Goal: Communication & Community: Answer question/provide support

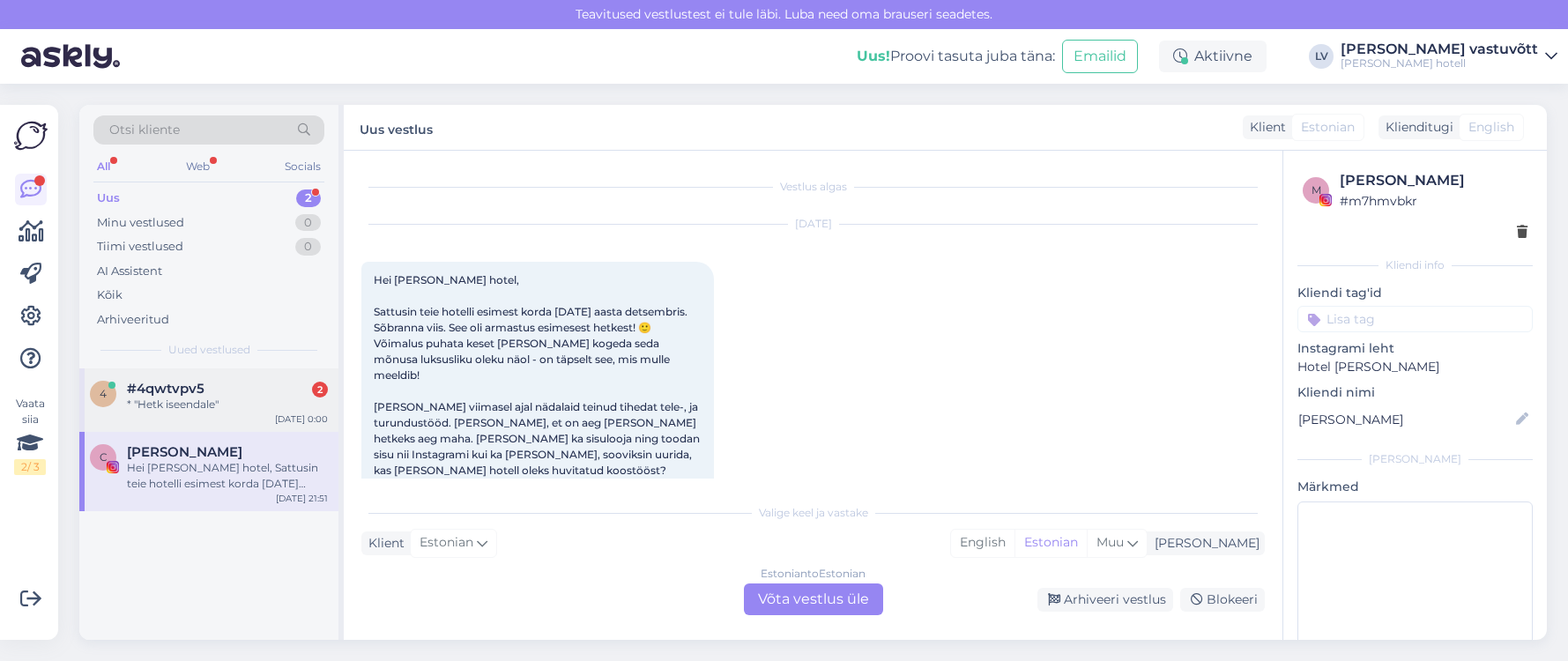
scroll to position [220, 0]
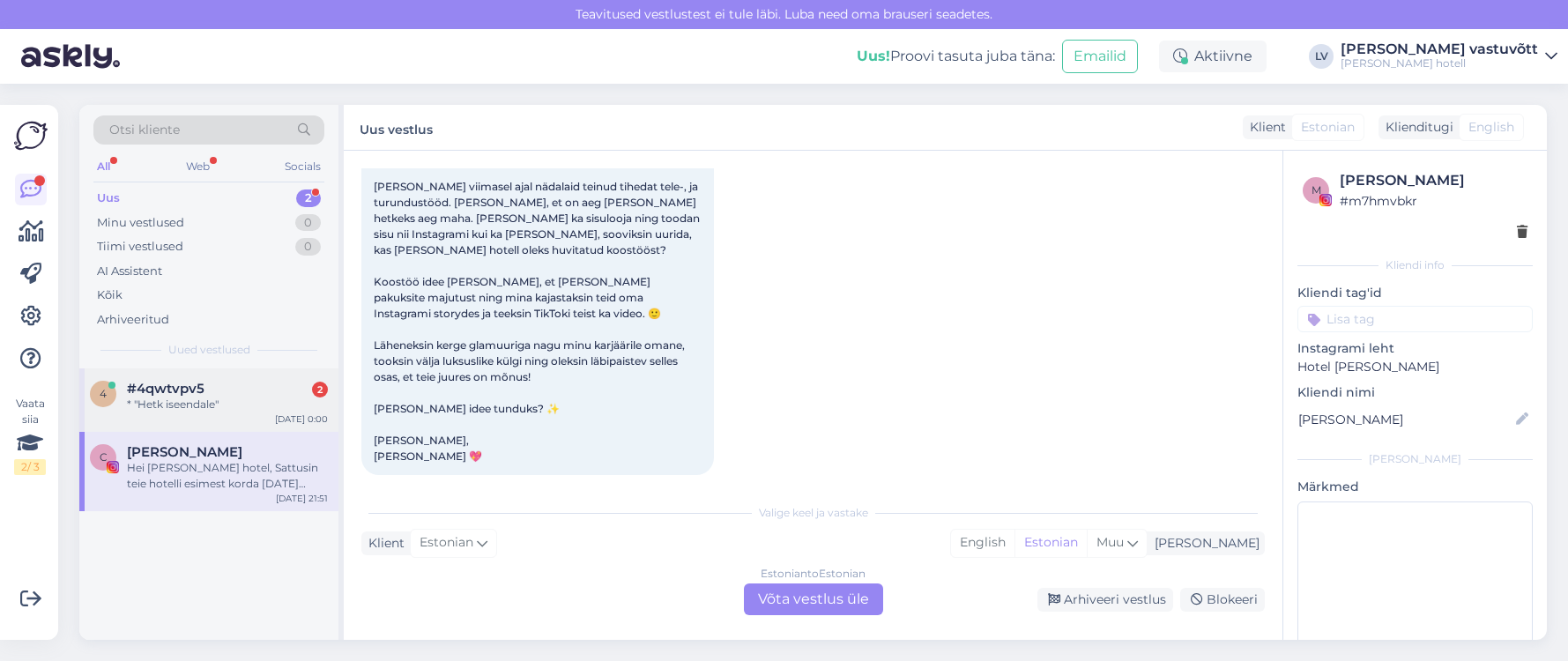
click at [216, 400] on div "* "Hetk iseendale"" at bounding box center [227, 404] width 201 height 15
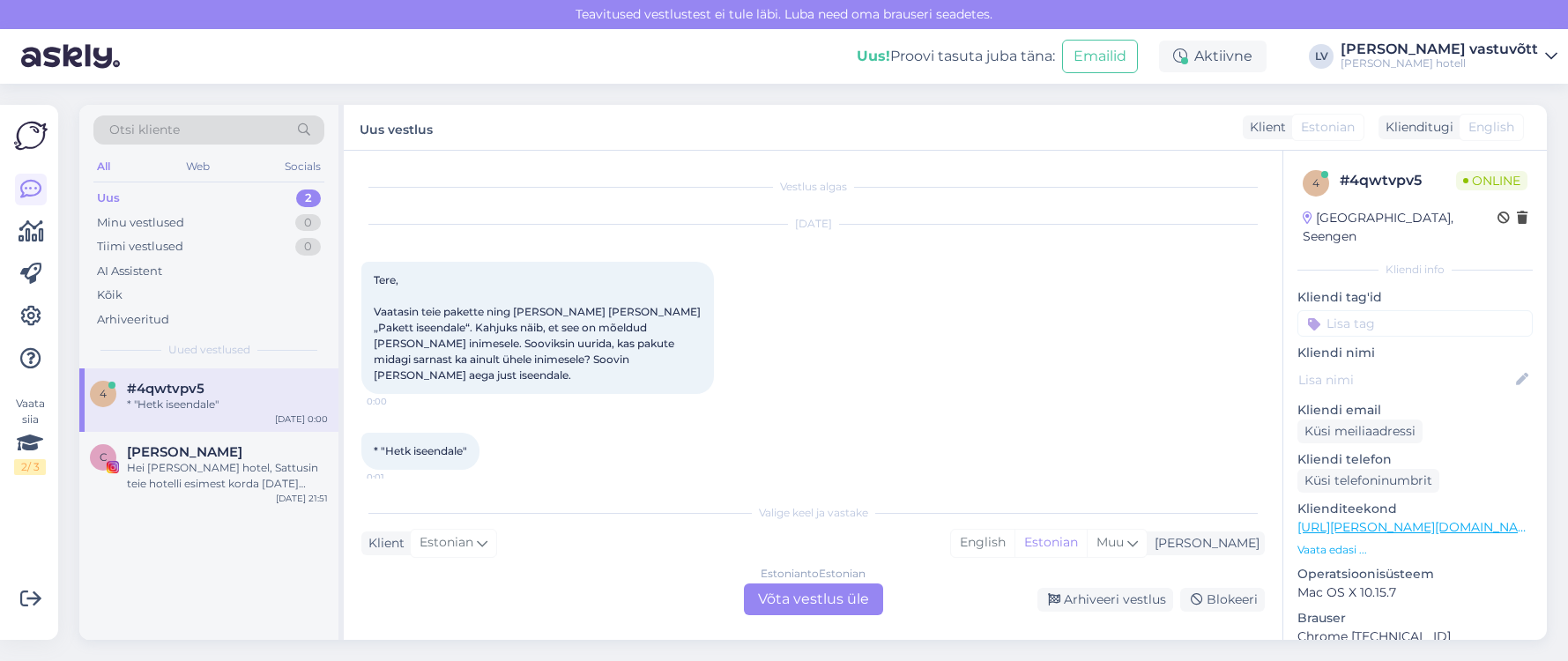
click at [803, 595] on div "Estonian to Estonian Võta vestlus üle" at bounding box center [813, 598] width 139 height 32
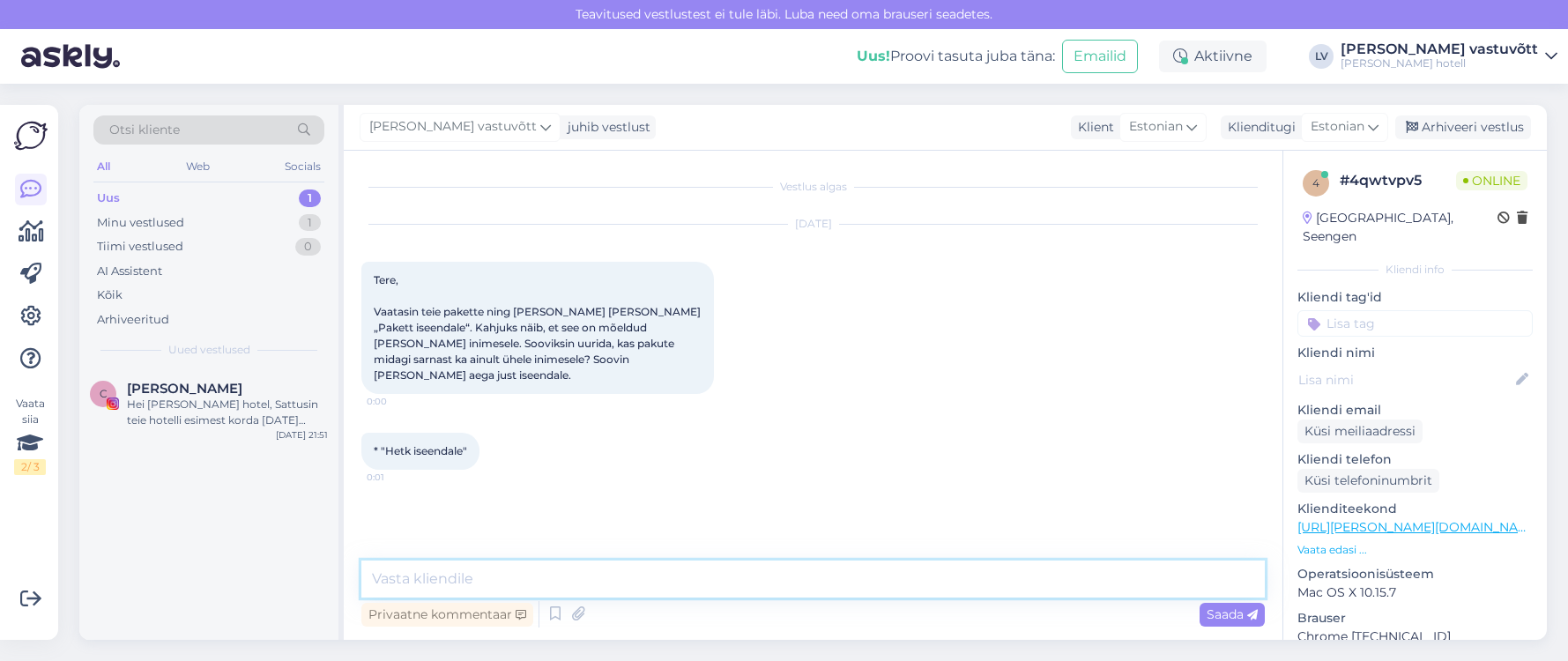
click at [556, 580] on textarea at bounding box center [812, 578] width 903 height 37
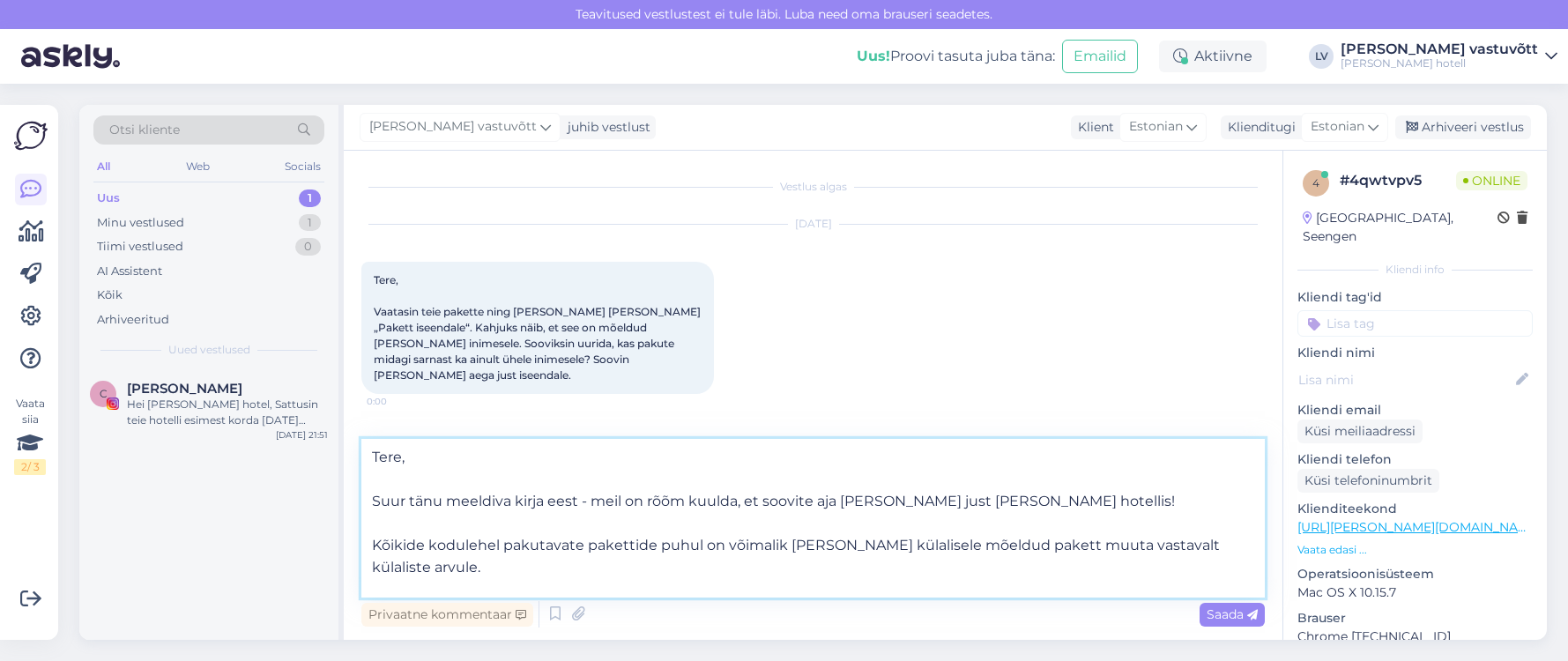
click at [1019, 545] on textarea "Tere, Suur tänu meeldiva kirja eest - meil on rõõm kuulda, et soovite aja [PERS…" at bounding box center [812, 517] width 903 height 158
click at [461, 580] on textarea "Tere, Suur tänu meeldiva kirja eest - meil on rõõm kuulda, et soovite aja [PERS…" at bounding box center [812, 517] width 903 height 158
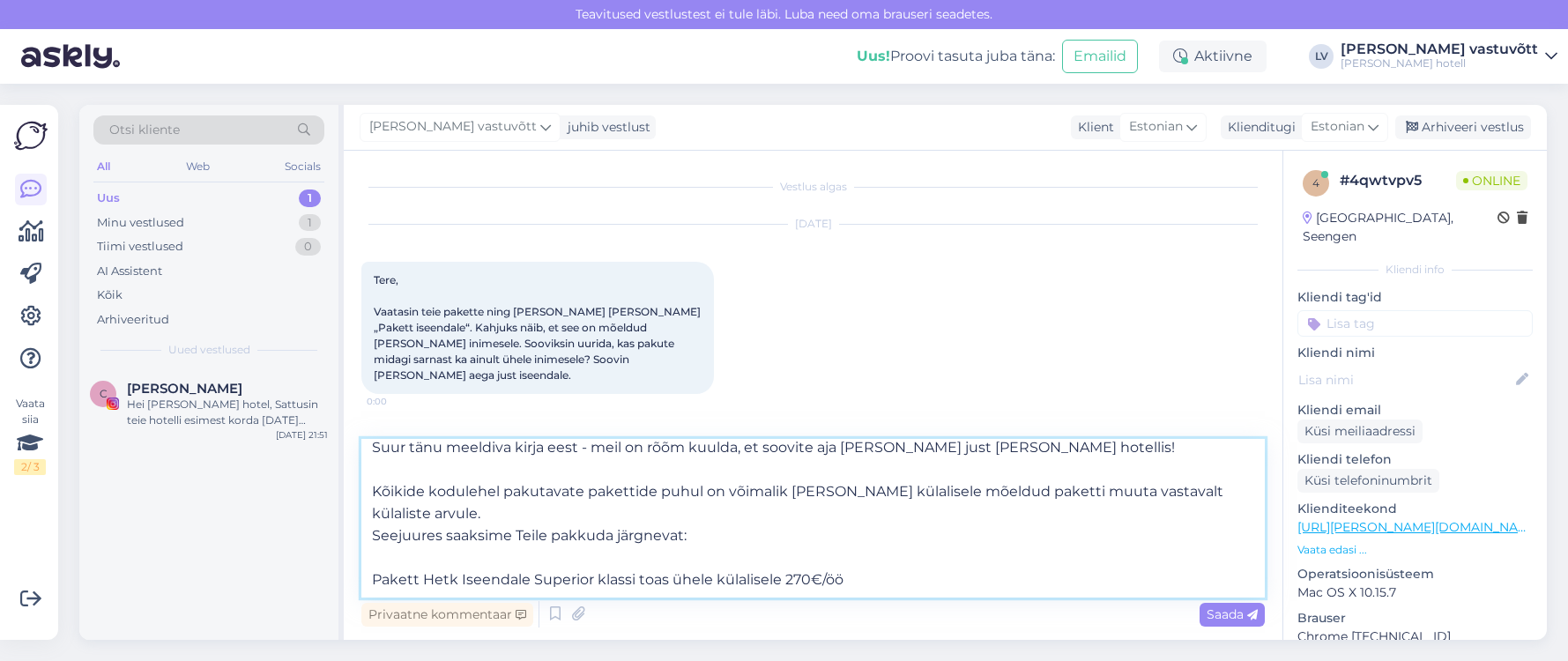
scroll to position [88, 0]
paste textarea "Majutust [PERSON_NAME] Superior toas (1 öö) Saabumisel toas pudel kihisevat 50-…"
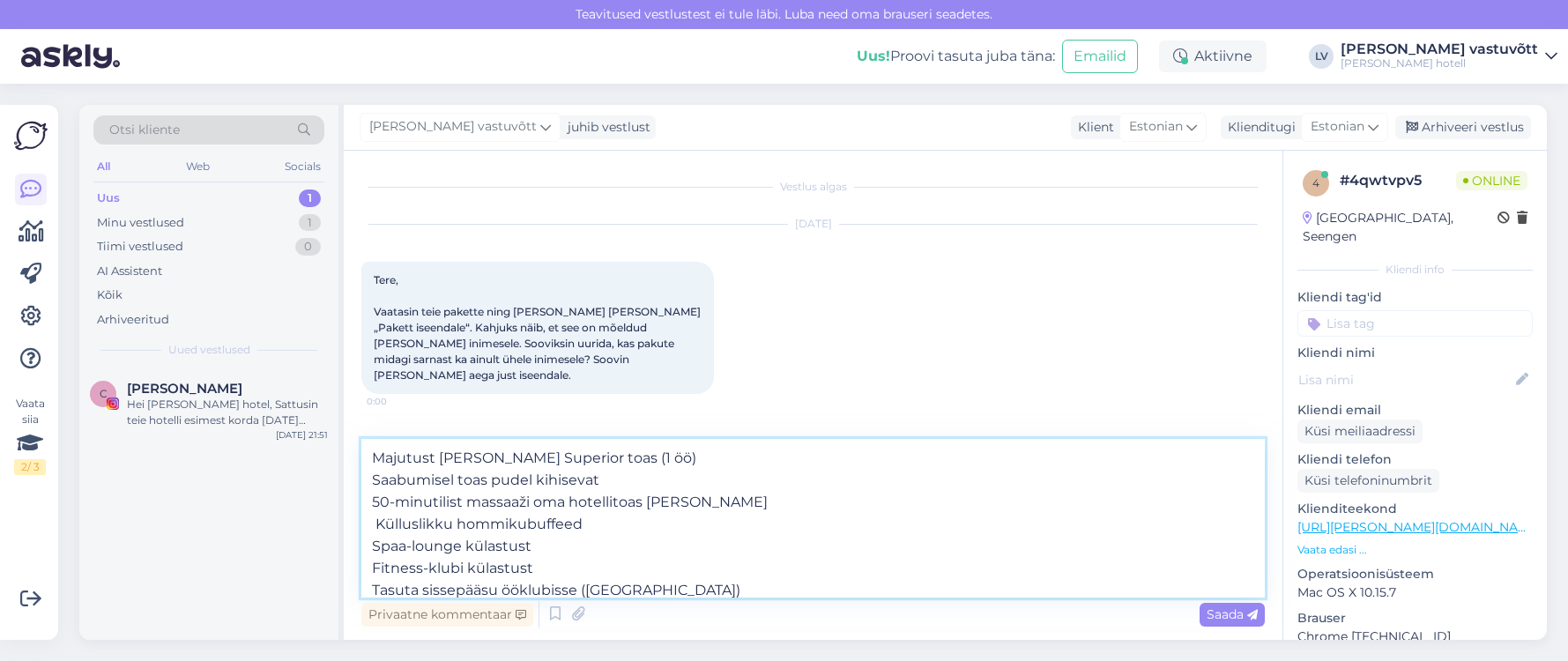
scroll to position [220, 0]
click at [470, 456] on textarea "Tere, Suur tänu meeldiva kirja eest - meil on rõõm kuulda, et soovite aja [PERS…" at bounding box center [812, 517] width 903 height 158
click at [376, 480] on textarea "Tere, Suur tänu meeldiva kirja eest - meil on rõõm kuulda, et soovite aja [PERS…" at bounding box center [812, 517] width 903 height 158
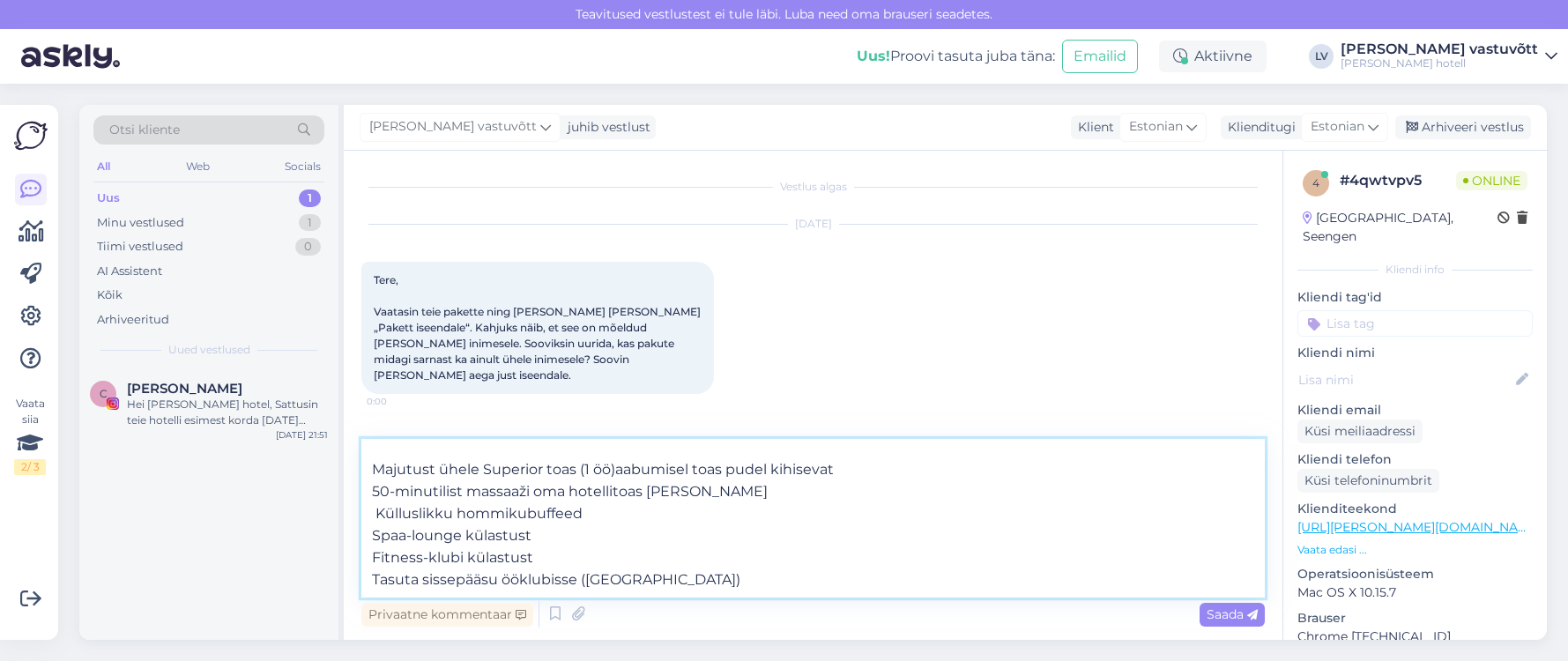
scroll to position [198, 0]
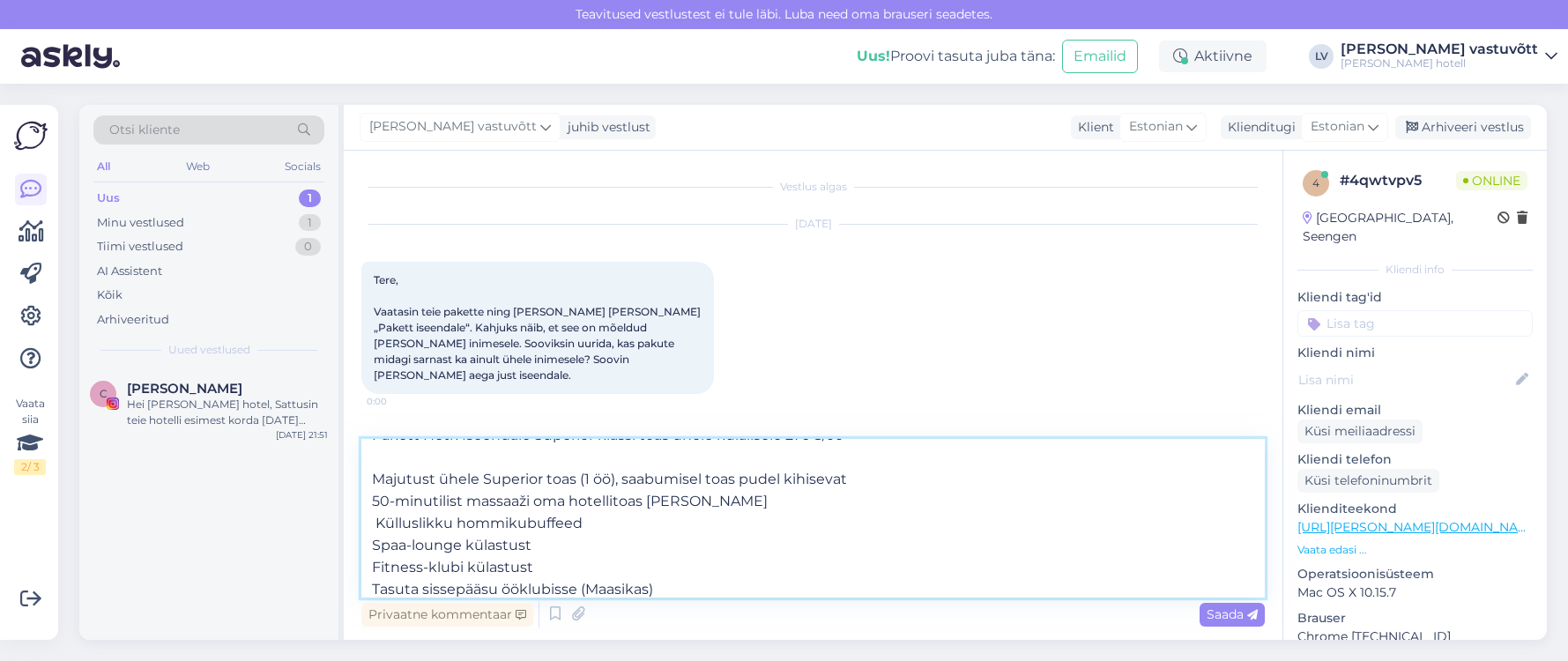
click at [394, 497] on textarea "Tere, Suur tänu meeldiva kirja eest - meil on rõõm kuulda, et soovite aja [PERS…" at bounding box center [812, 517] width 903 height 158
click at [368, 504] on textarea "Tere, Suur tänu meeldiva kirja eest - meil on rõõm kuulda, et soovite aja [PERS…" at bounding box center [812, 517] width 903 height 158
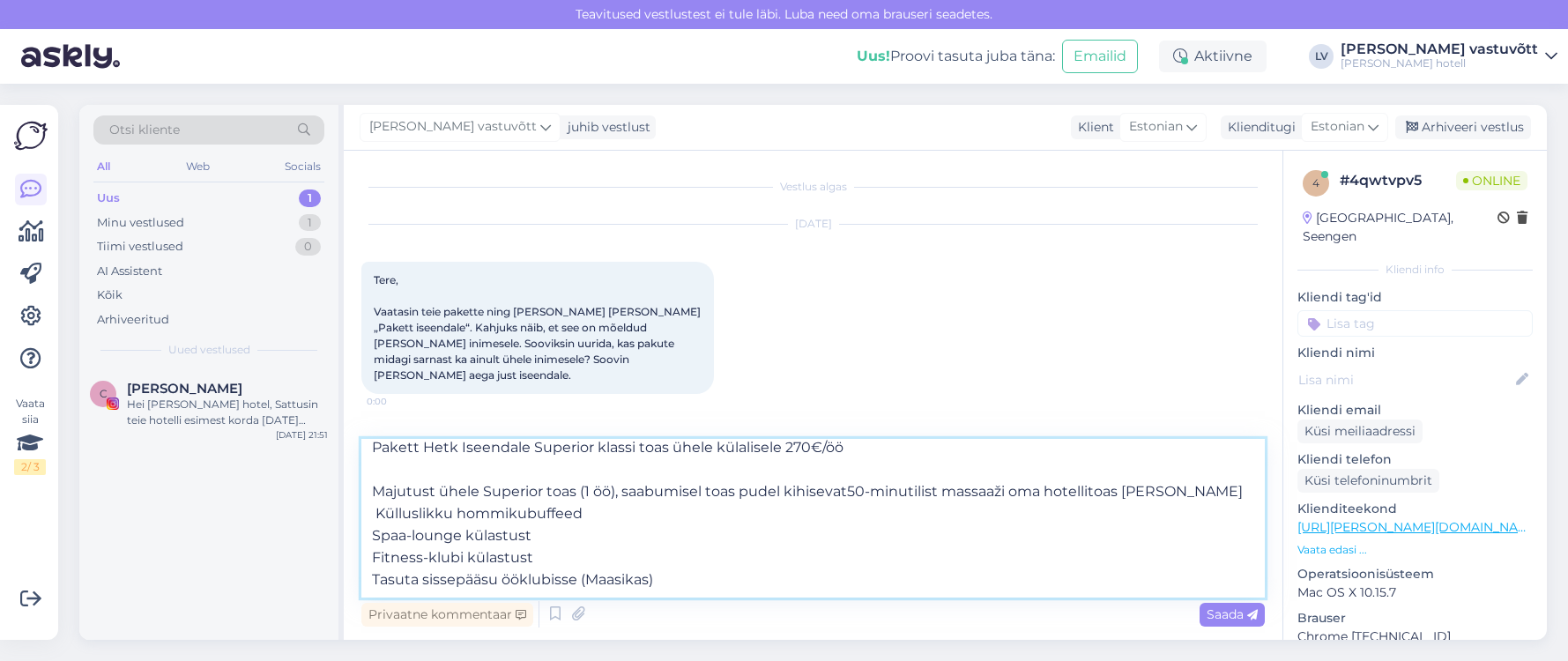
scroll to position [185, 0]
click at [1148, 495] on textarea "Tere, Suur tänu meeldiva kirja eest - meil on rõõm kuulda, et soovite aja [PERS…" at bounding box center [812, 517] width 903 height 158
click at [377, 536] on textarea "Tere, Suur tänu meeldiva kirja eest - meil on rõõm kuulda, et soovite aja [PERS…" at bounding box center [812, 517] width 903 height 158
click at [464, 514] on textarea "Tere, Suur tänu meeldiva kirja eest - meil on rõõm kuulda, et soovite aja [PERS…" at bounding box center [812, 517] width 903 height 158
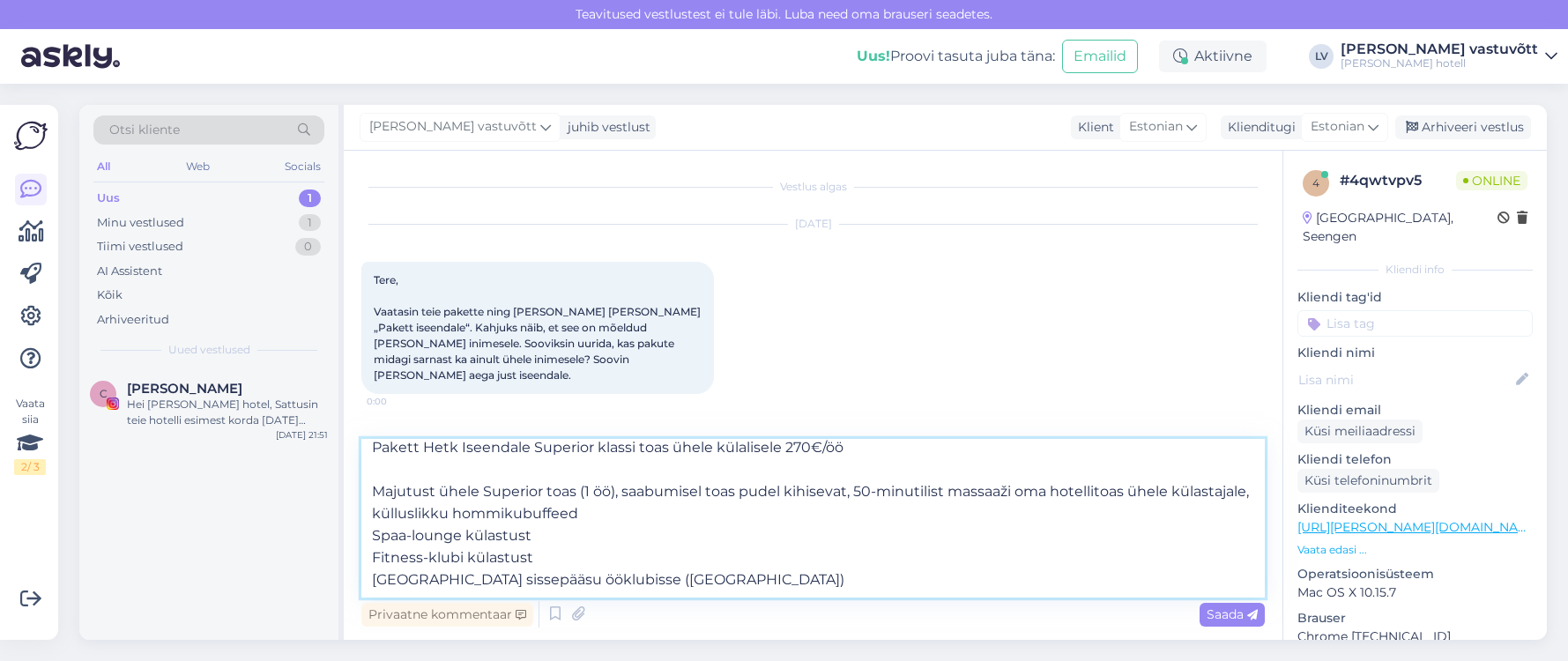
click at [371, 531] on textarea "Tere, Suur tänu meeldiva kirja eest - meil on rõõm kuulda, et soovite aja [PERS…" at bounding box center [812, 517] width 903 height 158
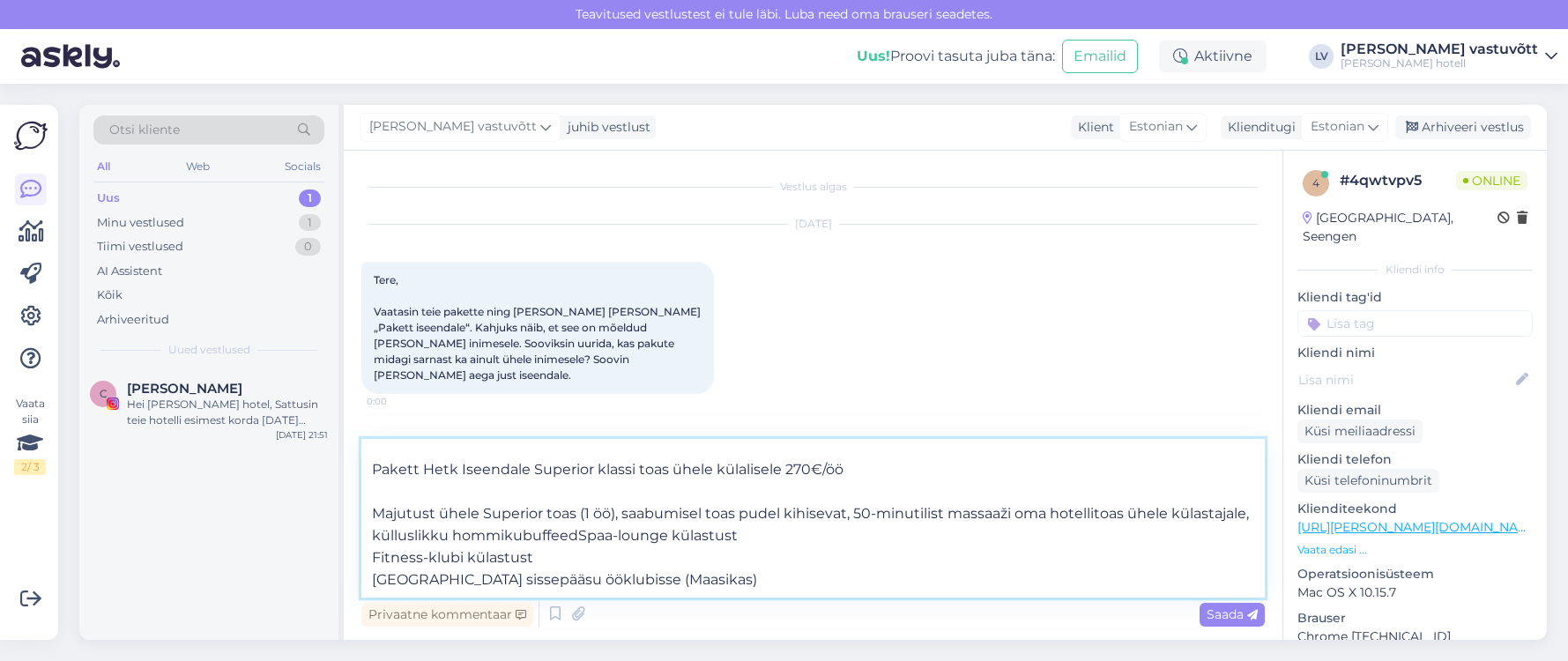
scroll to position [164, 0]
click at [671, 534] on textarea "Tere, Suur tänu meeldiva kirja eest - meil on rõõm kuulda, et soovite aja [PERS…" at bounding box center [812, 517] width 903 height 158
click at [378, 557] on textarea "Tere, Suur tänu meeldiva kirja eest - meil on rõõm kuulda, et soovite aja [PERS…" at bounding box center [812, 517] width 903 height 158
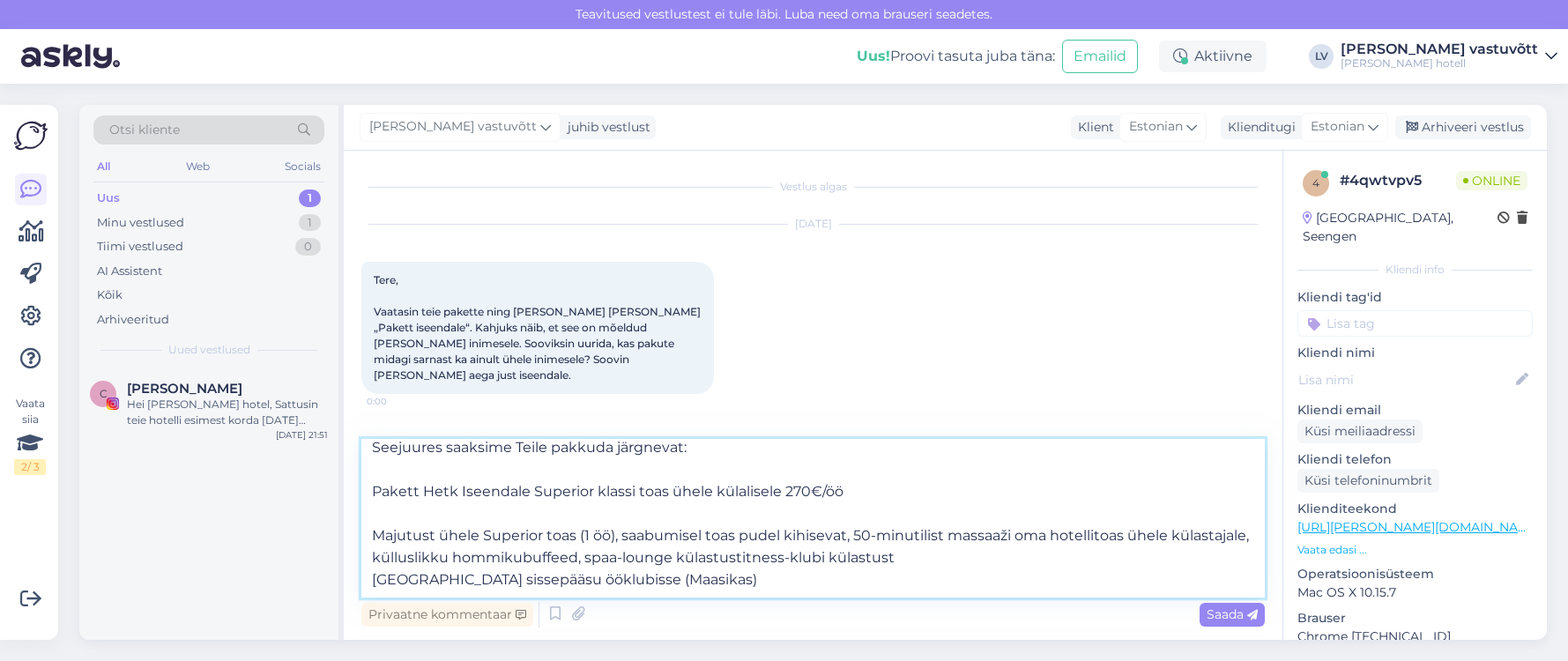
scroll to position [142, 0]
click at [382, 579] on textarea "Tere, Suur tänu meeldiva kirja eest - meil on rõõm kuulda, et soovite aja [PERS…" at bounding box center [812, 517] width 903 height 158
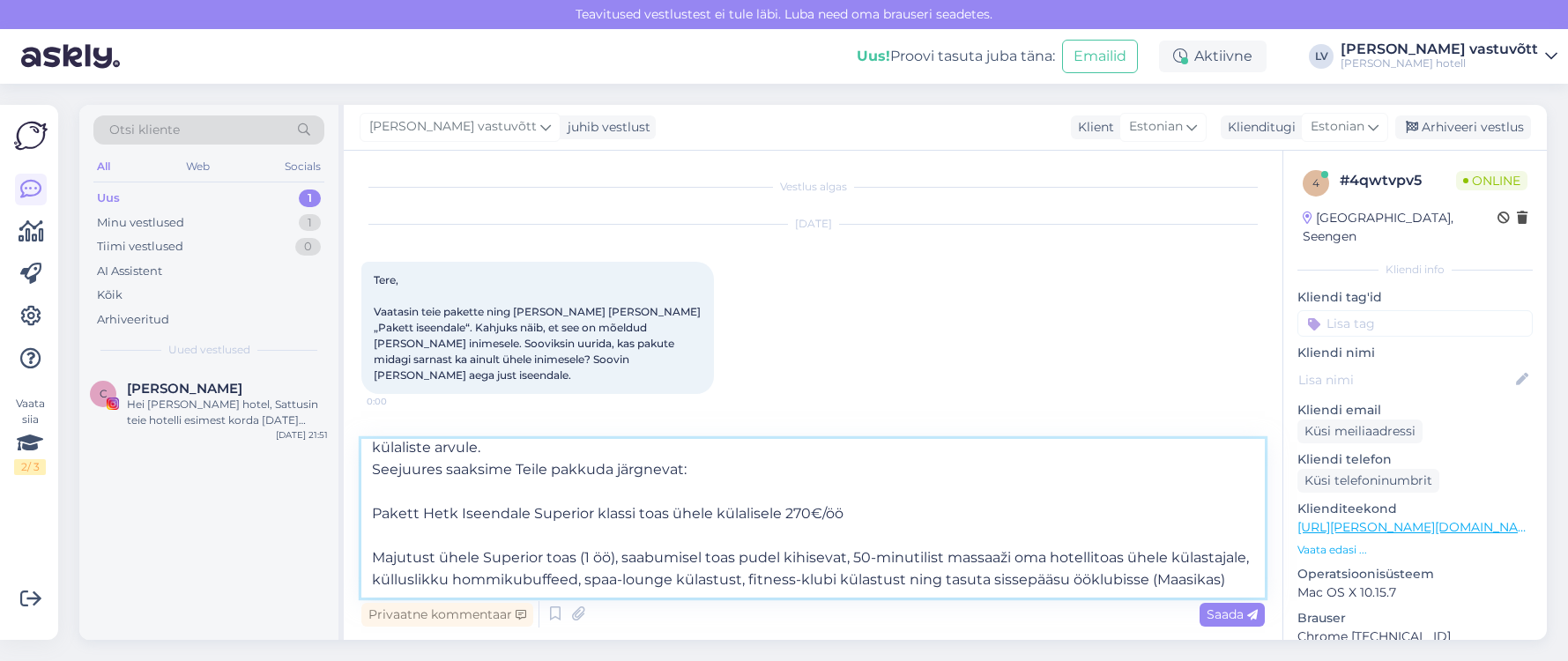
click at [495, 579] on textarea "Tere, Suur tänu meeldiva kirja eest - meil on rõõm kuulda, et soovite aja [PERS…" at bounding box center [812, 517] width 903 height 158
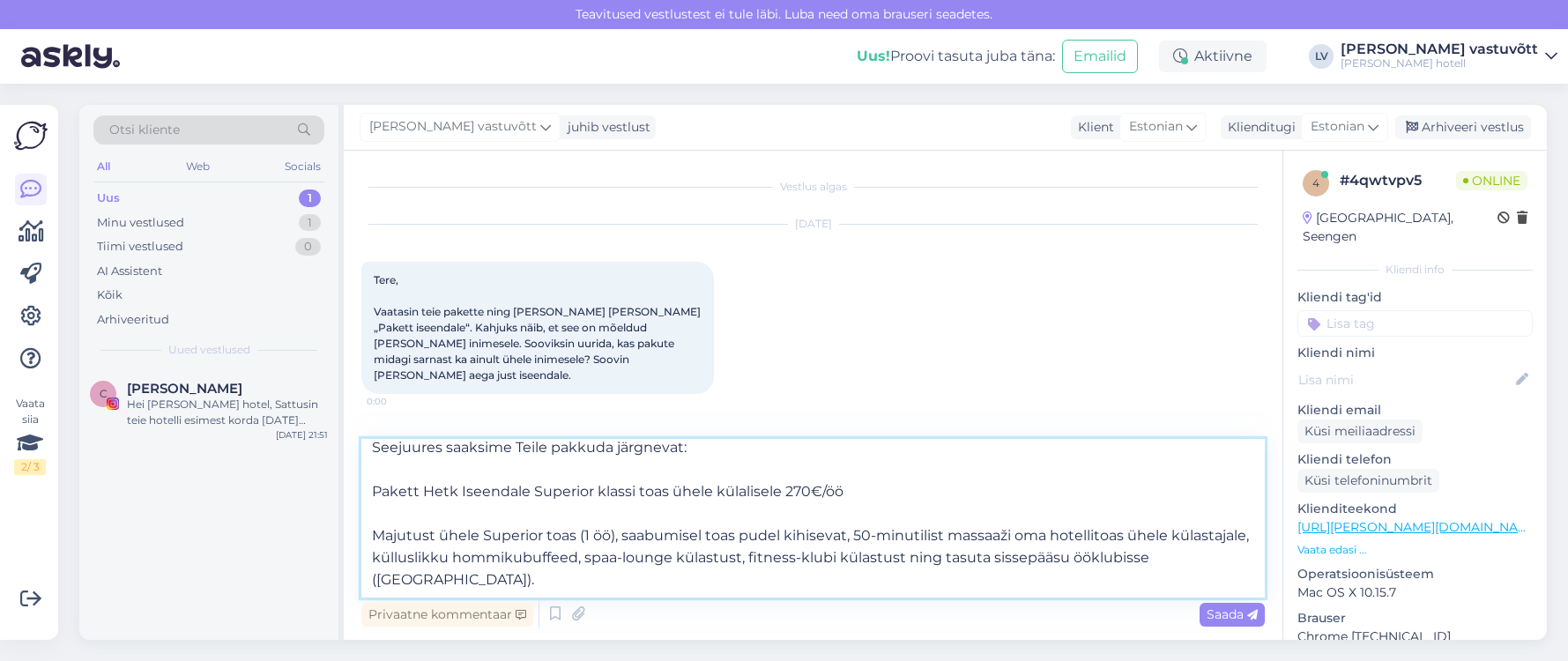
click at [582, 514] on textarea "Tere, Suur tänu meeldiva kirja eest - meil on rõõm kuulda, et soovite aja [PERS…" at bounding box center [812, 517] width 903 height 158
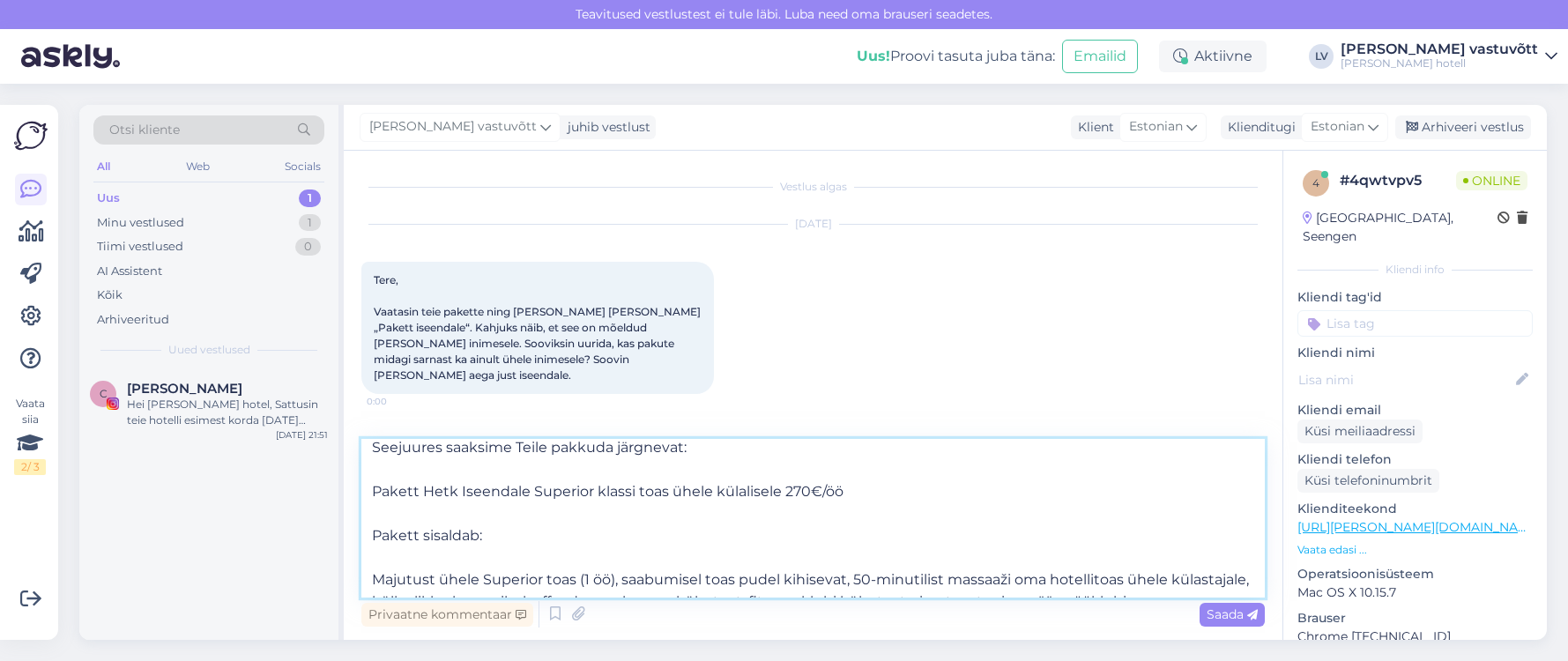
scroll to position [185, 0]
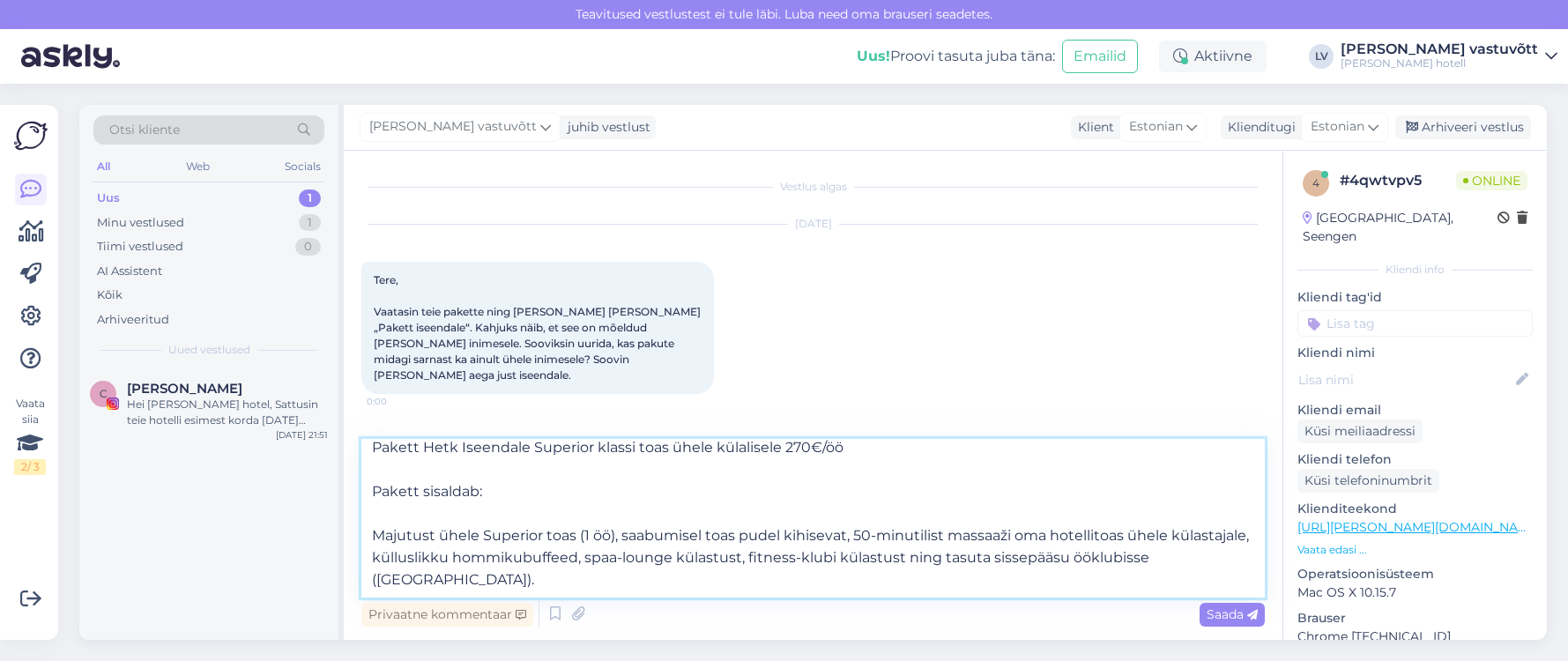
click at [478, 527] on textarea "Tere, Suur tänu meeldiva kirja eest - meil on rõõm kuulda, et soovite aja [PERS…" at bounding box center [812, 517] width 903 height 158
click at [548, 578] on textarea "Tere, Suur tänu meeldiva kirja eest - meil on rõõm kuulda, et soovite aja [PERS…" at bounding box center [812, 517] width 903 height 158
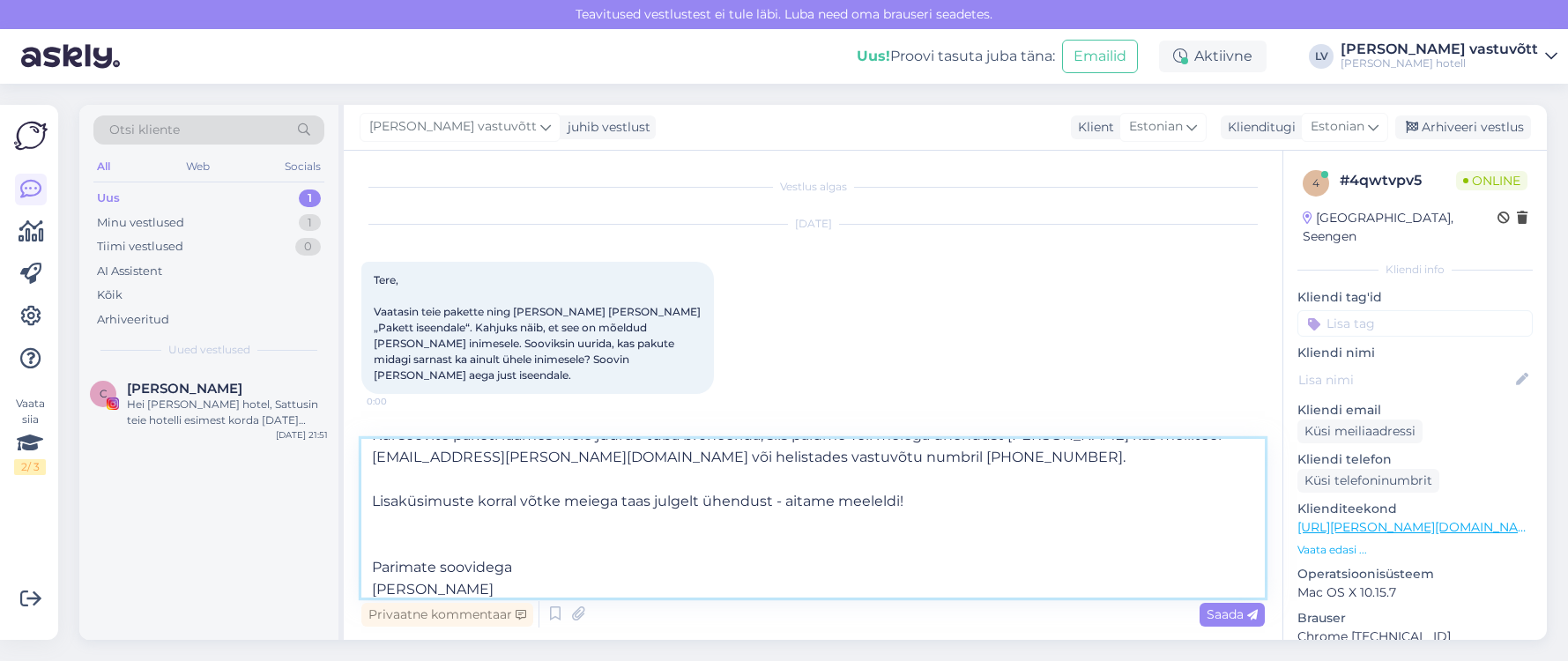
scroll to position [396, 0]
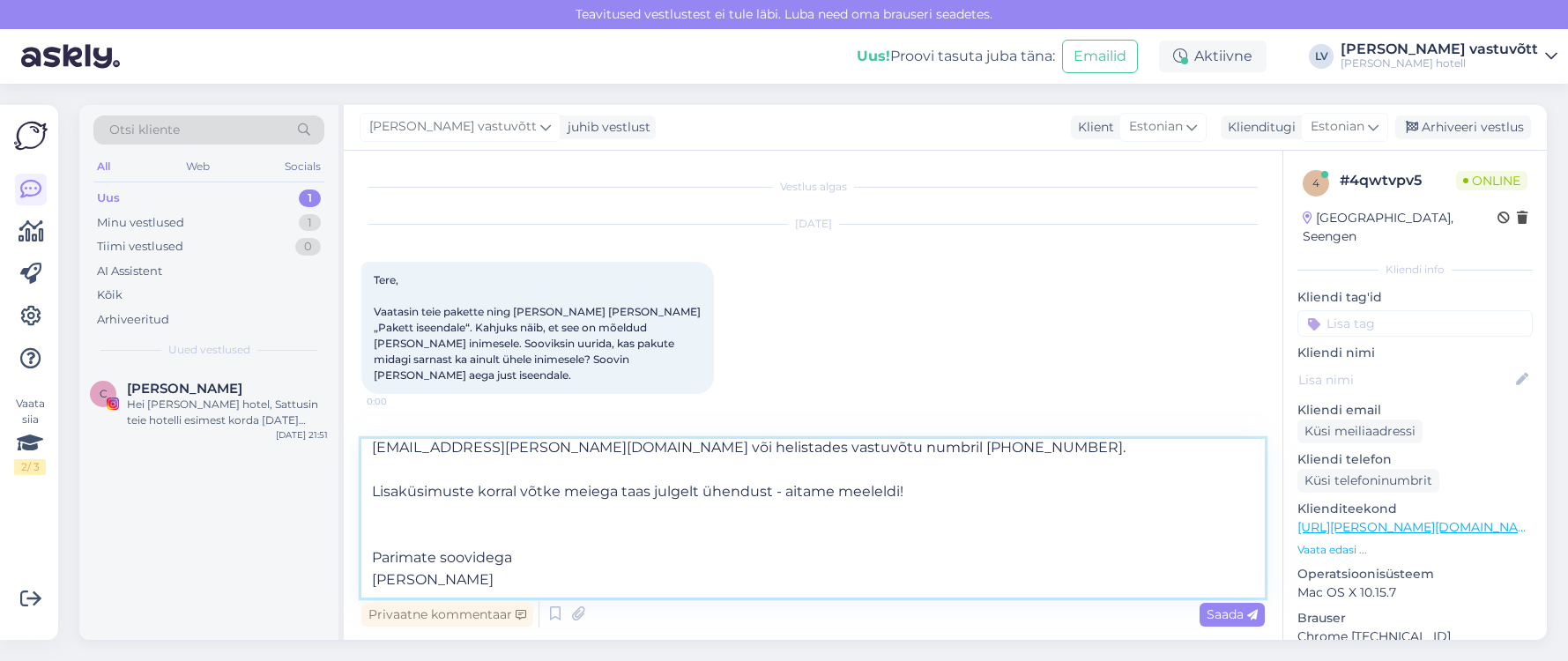
click at [427, 558] on textarea "Tere, Suur tänu meeldiva kirja eest - meil on rõõm kuulda, et soovite aja [PERS…" at bounding box center [812, 517] width 903 height 158
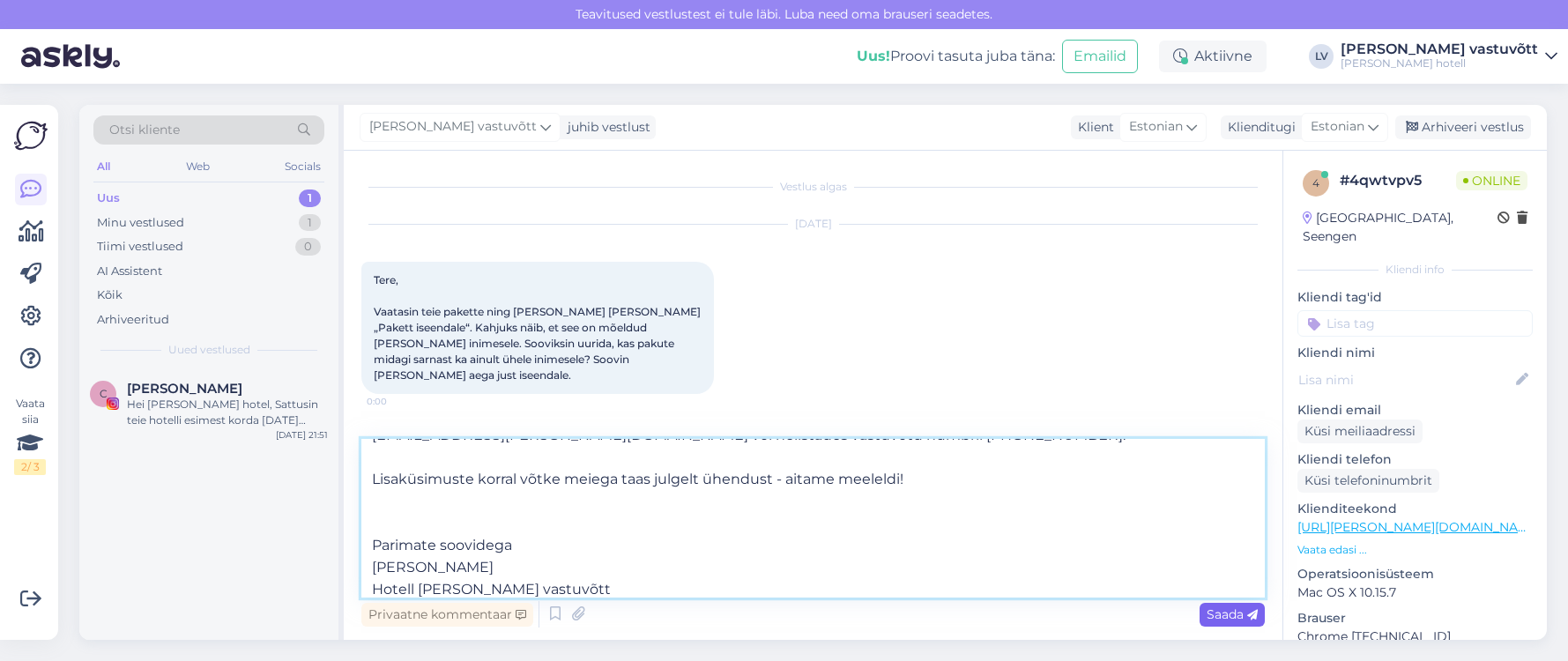
type textarea "Tere, Suur tänu meeldiva kirja eest - meil on rõõm kuulda, et soovite aja [PERS…"
click at [1239, 615] on span "Saada" at bounding box center [1231, 614] width 51 height 15
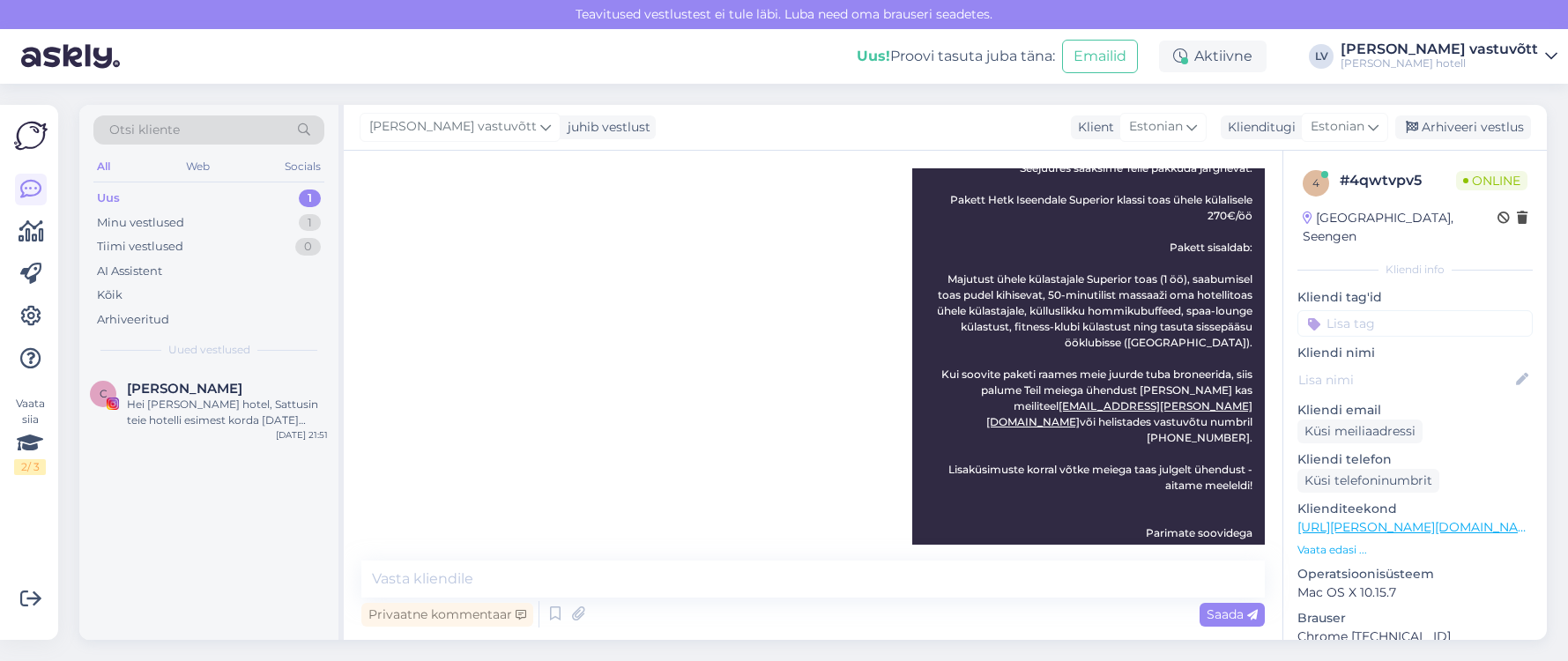
scroll to position [512, 0]
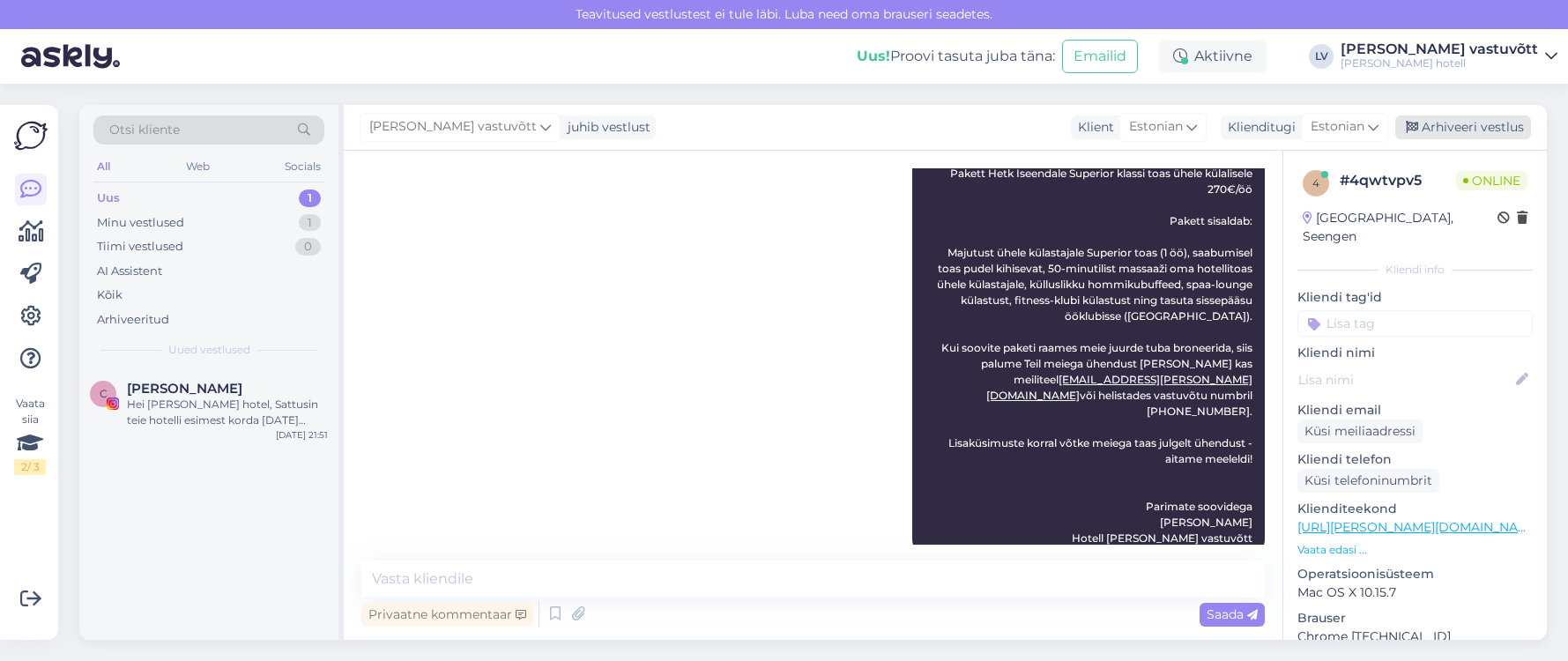
click at [1445, 126] on div "Arhiveeri vestlus" at bounding box center [1462, 127] width 136 height 24
